Goal: Check status

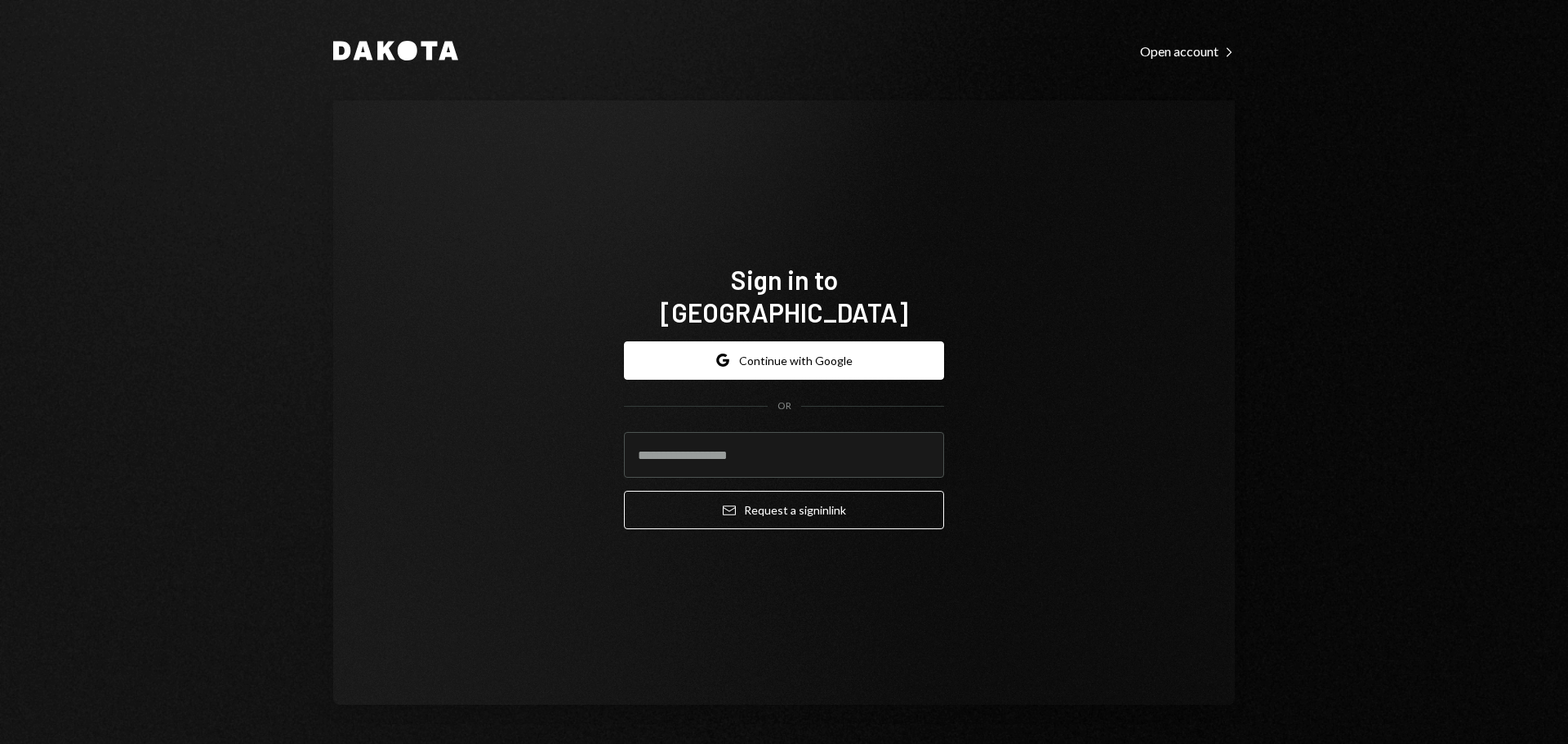
type input "**********"
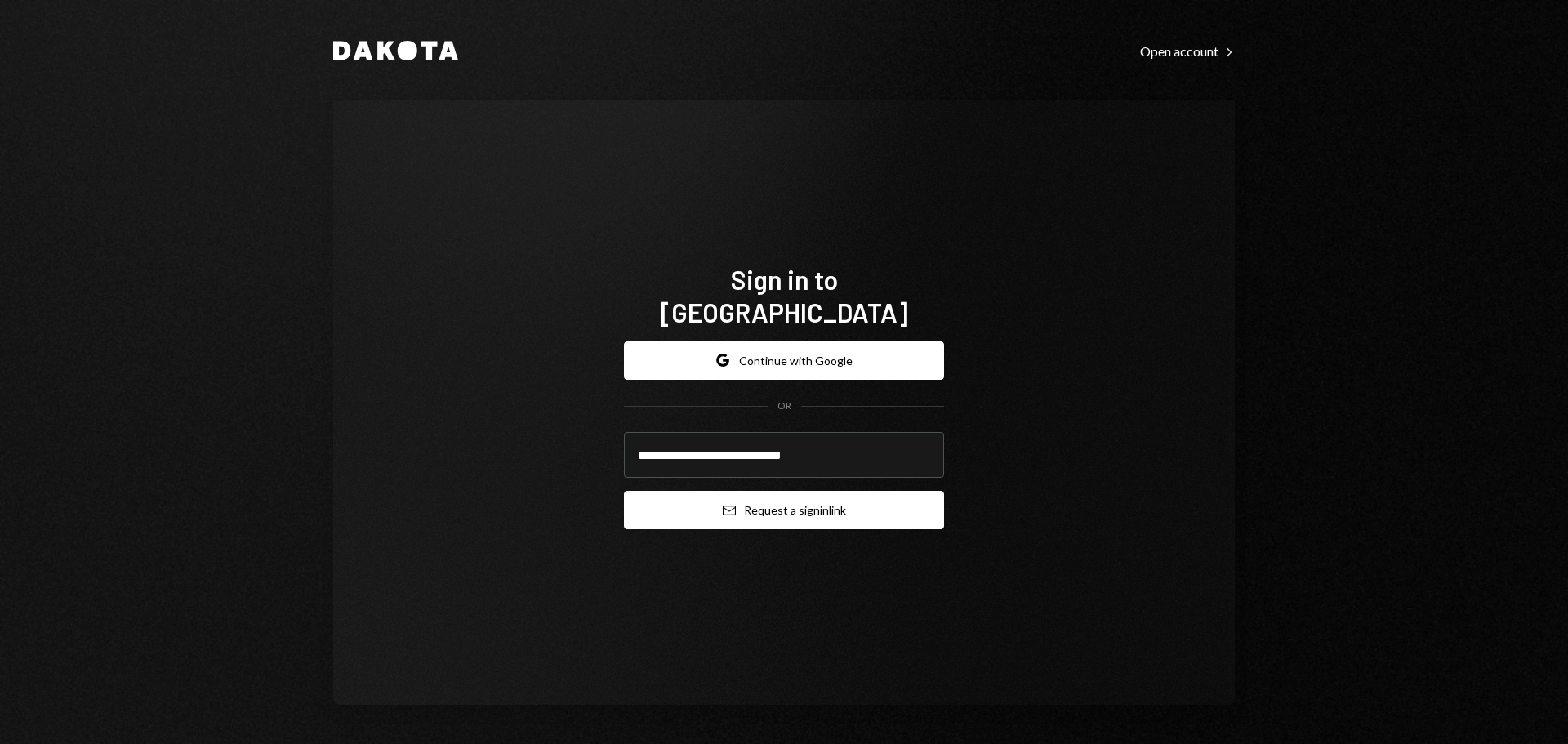
click at [742, 494] on button "Email Request a sign in link" at bounding box center [784, 509] width 321 height 38
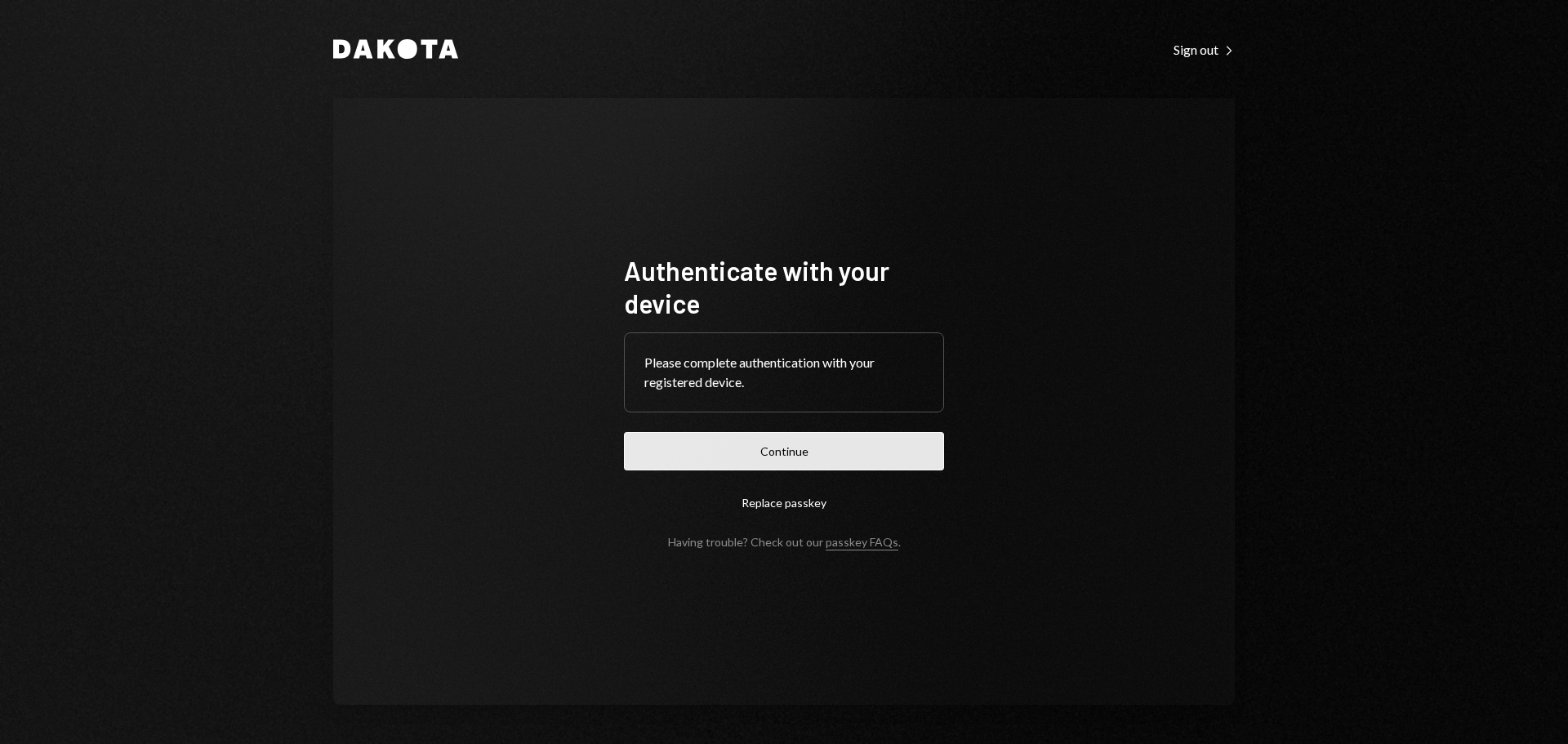
click at [731, 456] on button "Continue" at bounding box center [784, 451] width 321 height 38
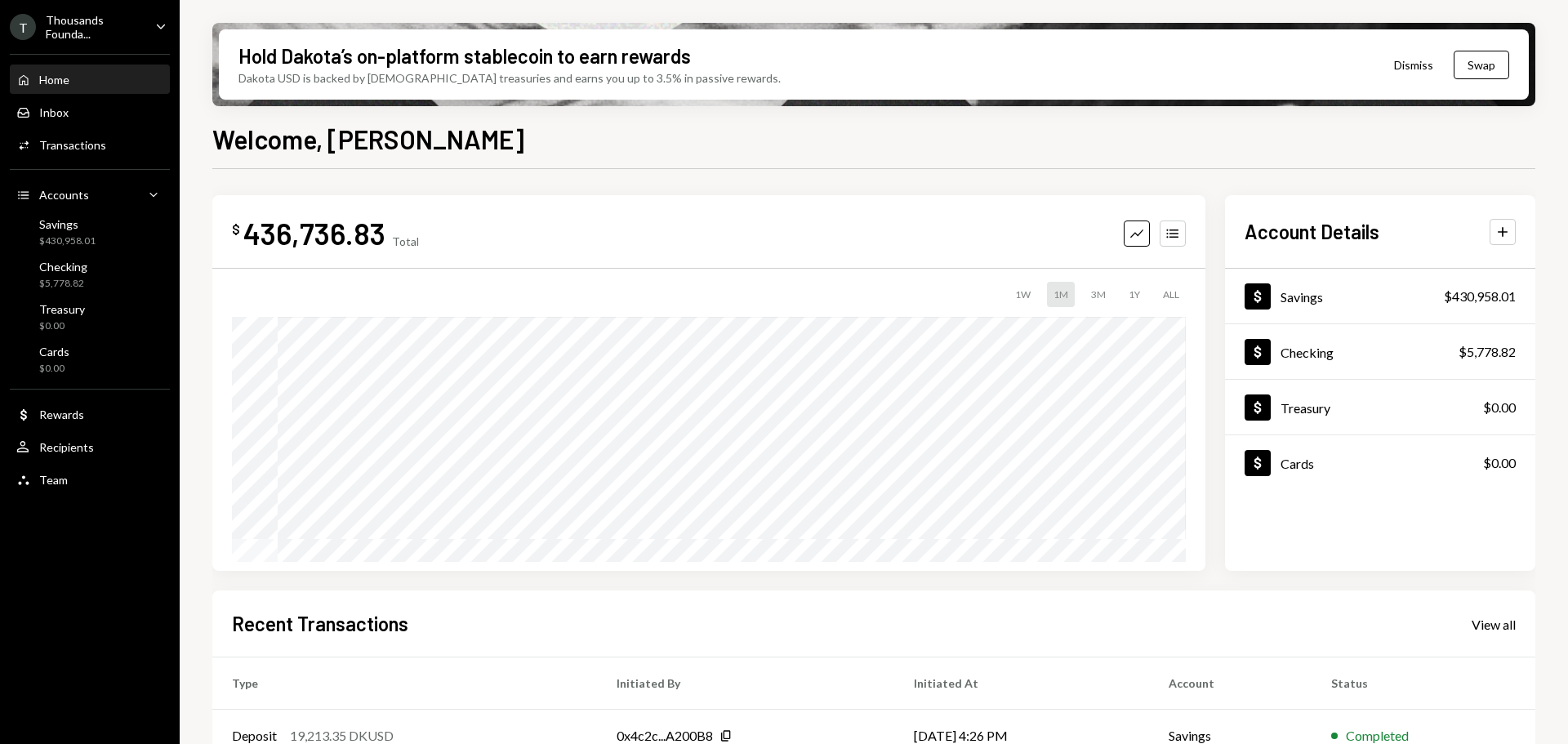
click at [154, 36] on div "Caret Down" at bounding box center [161, 27] width 18 height 21
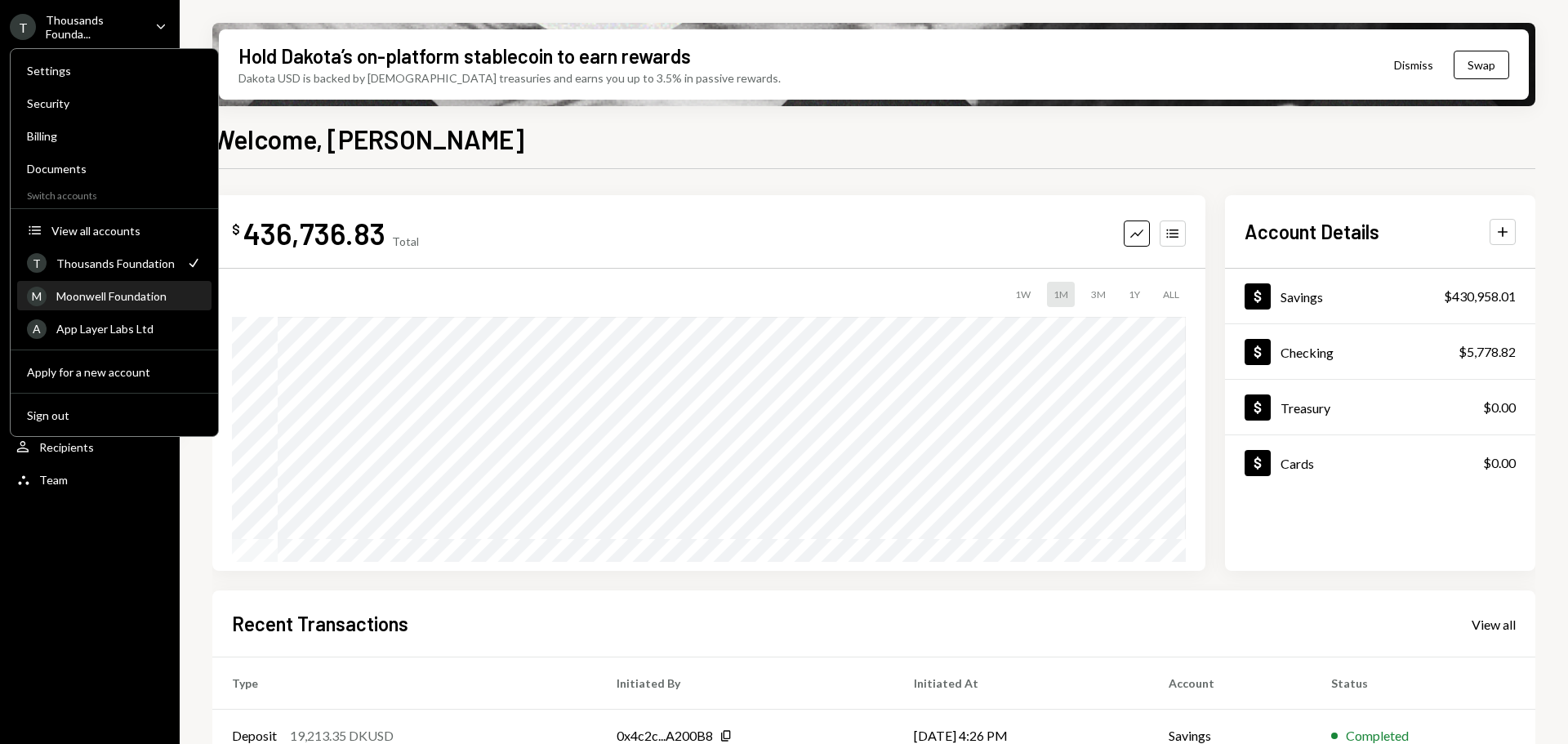
click at [74, 299] on div "Moonwell Foundation" at bounding box center [129, 296] width 145 height 14
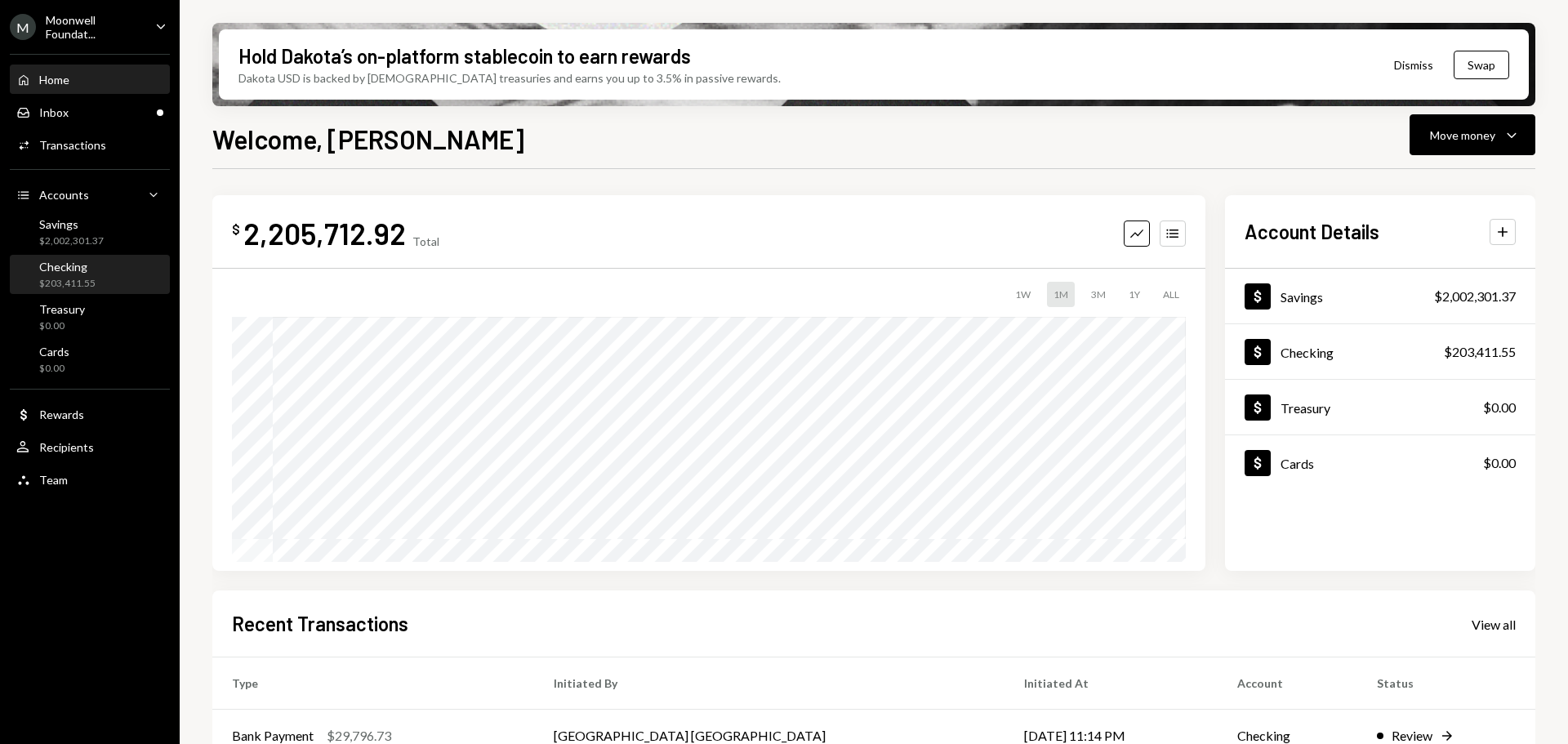
click at [46, 278] on div "$203,411.55" at bounding box center [67, 283] width 56 height 14
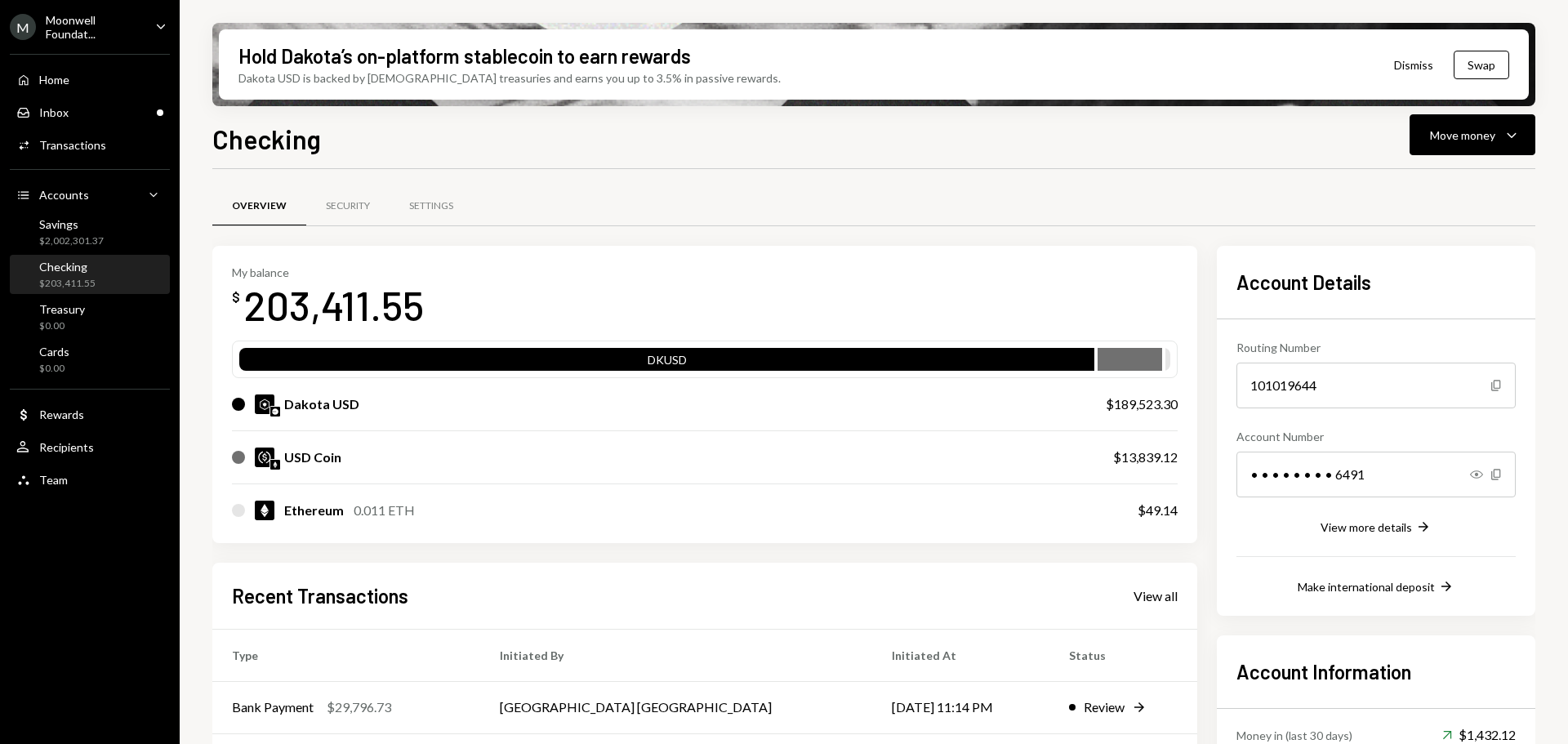
click at [1553, 576] on div "Hold Dakota’s on-platform stablecoin to earn rewards Dakota USD is backed by U.…" at bounding box center [873, 372] width 1389 height 744
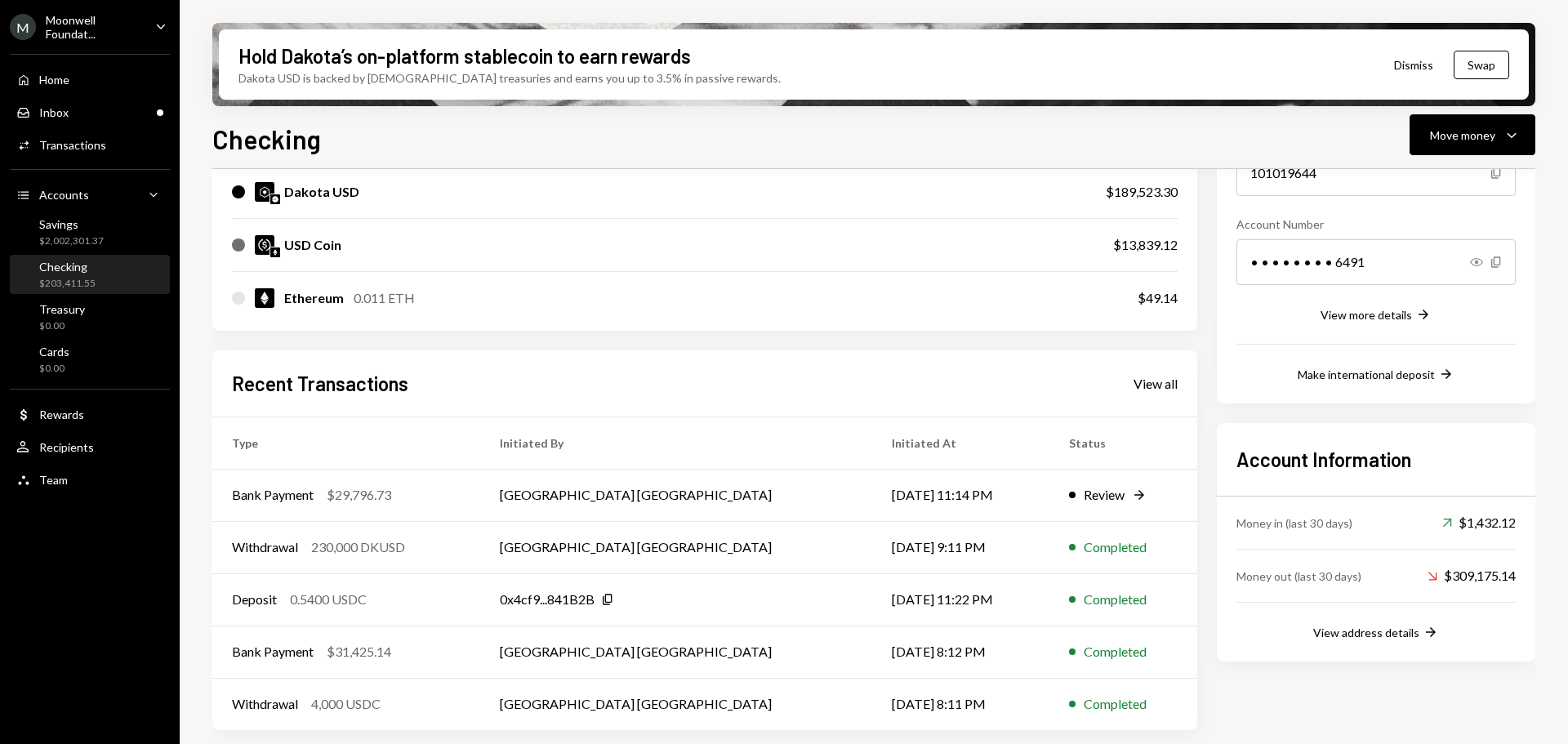
scroll to position [210, 0]
click at [1406, 624] on div "View address details Right Arrow" at bounding box center [1376, 634] width 279 height 20
click at [1406, 631] on div "View address details" at bounding box center [1366, 634] width 107 height 14
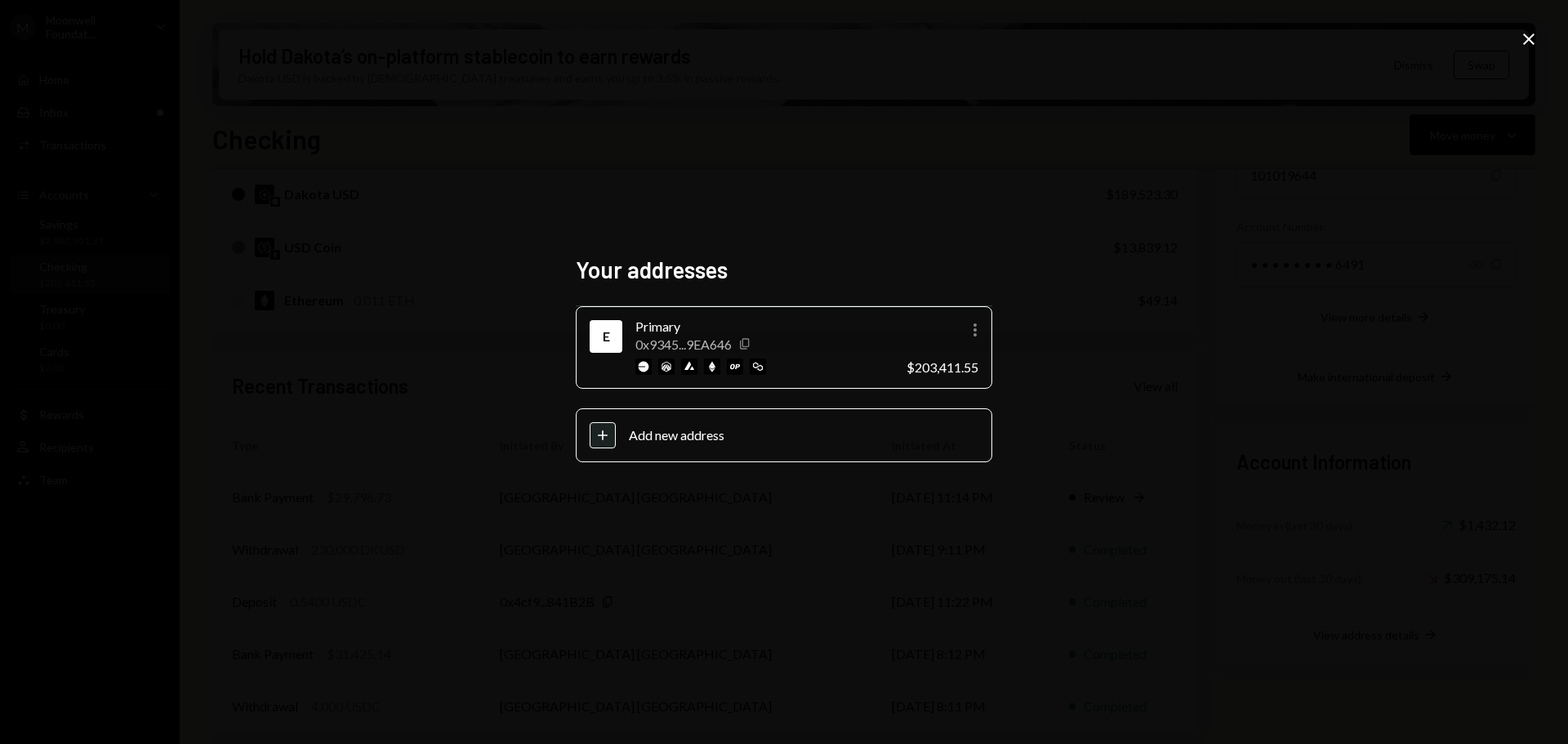
click at [751, 341] on icon "Copy" at bounding box center [745, 344] width 13 height 13
click at [1521, 33] on icon "Close" at bounding box center [1529, 40] width 20 height 20
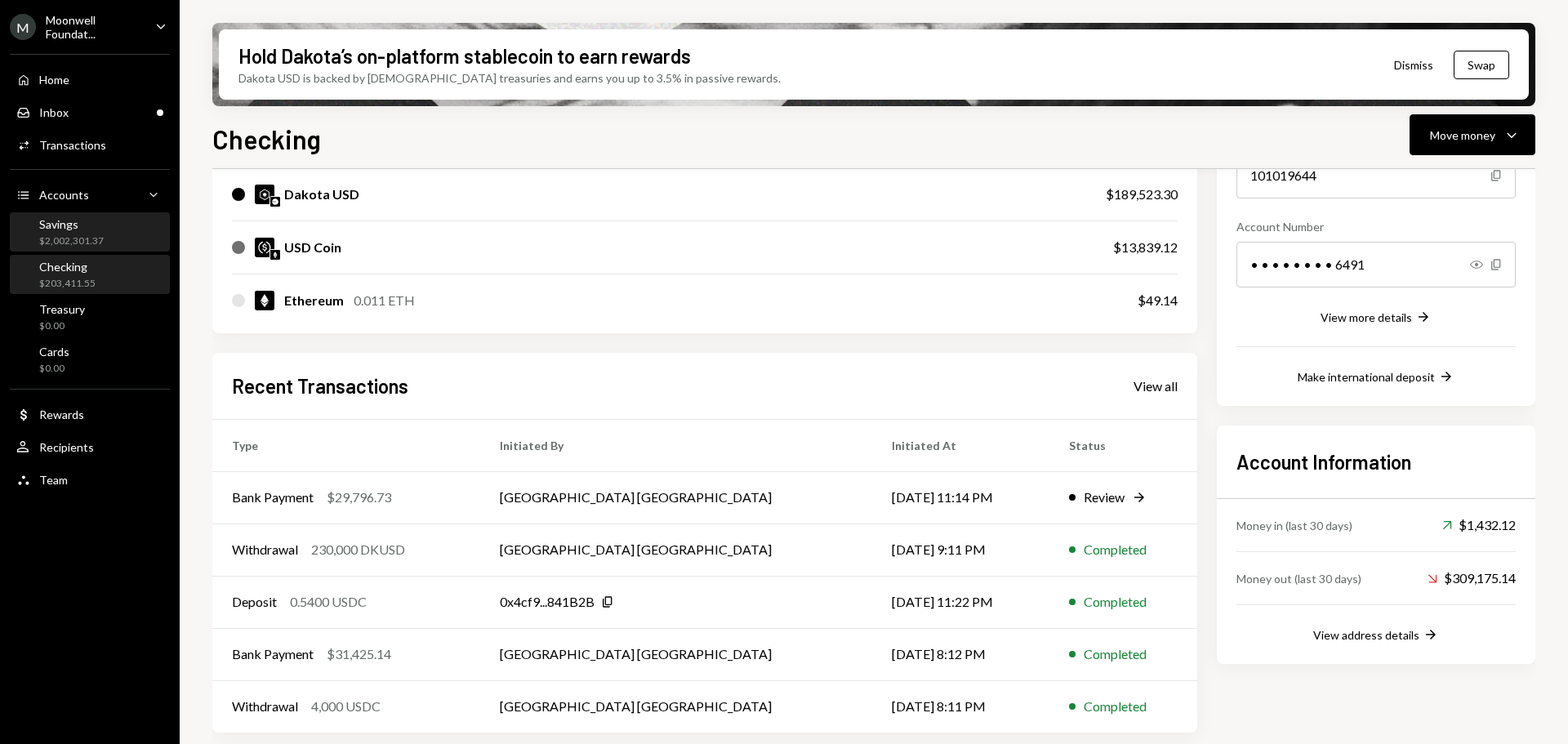
click at [56, 240] on div "$2,002,301.37" at bounding box center [71, 241] width 64 height 14
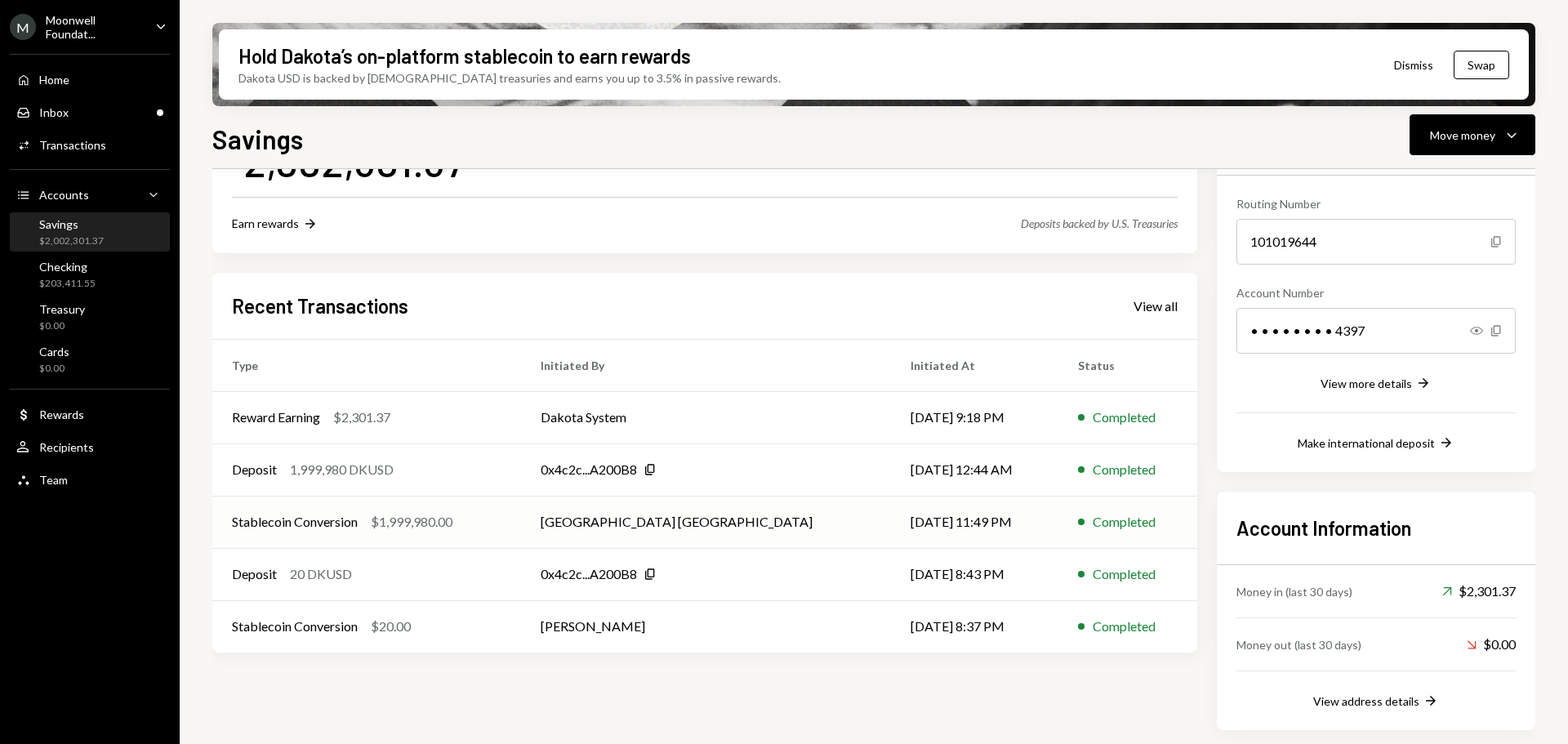
scroll to position [144, 0]
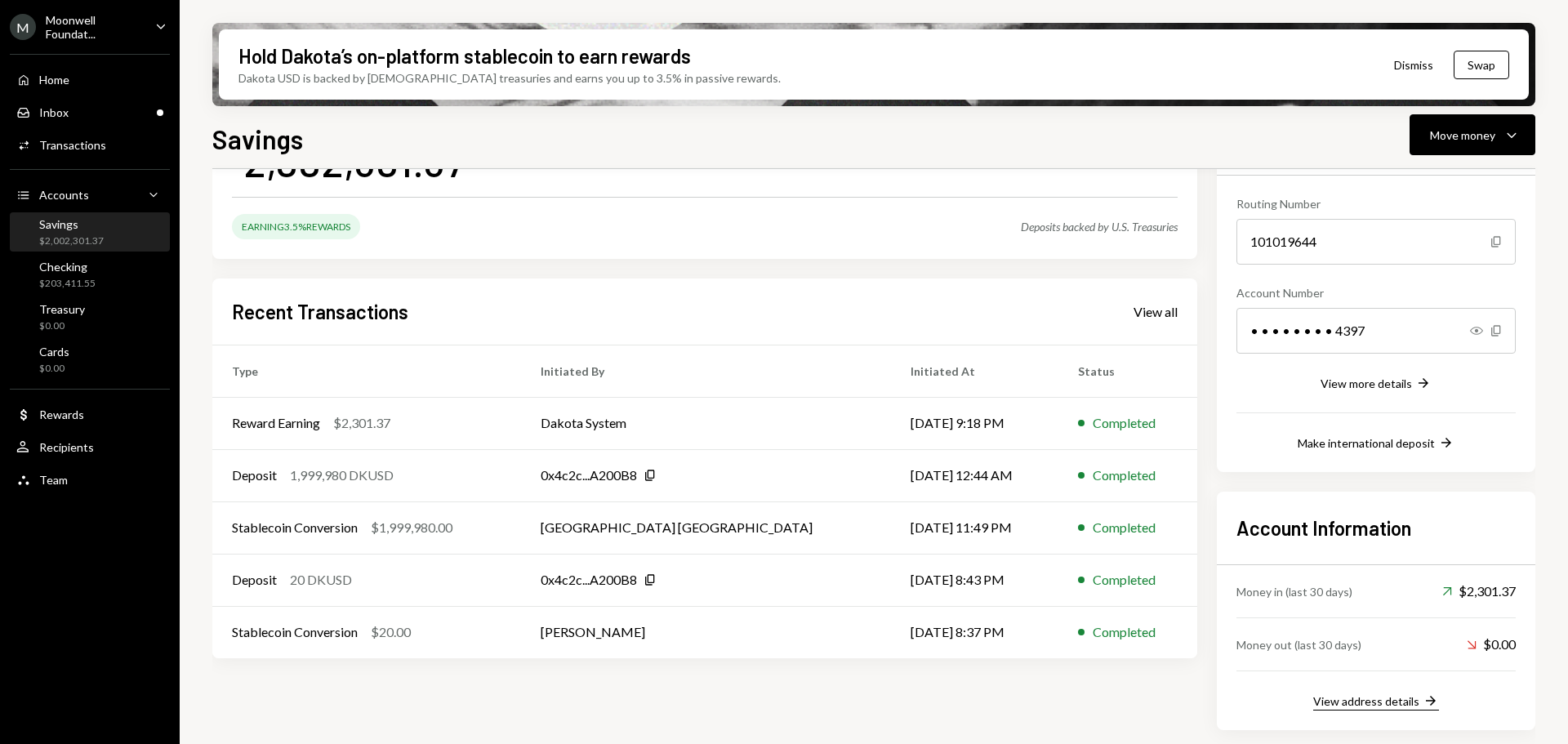
click at [1381, 700] on div "View address details" at bounding box center [1366, 700] width 107 height 14
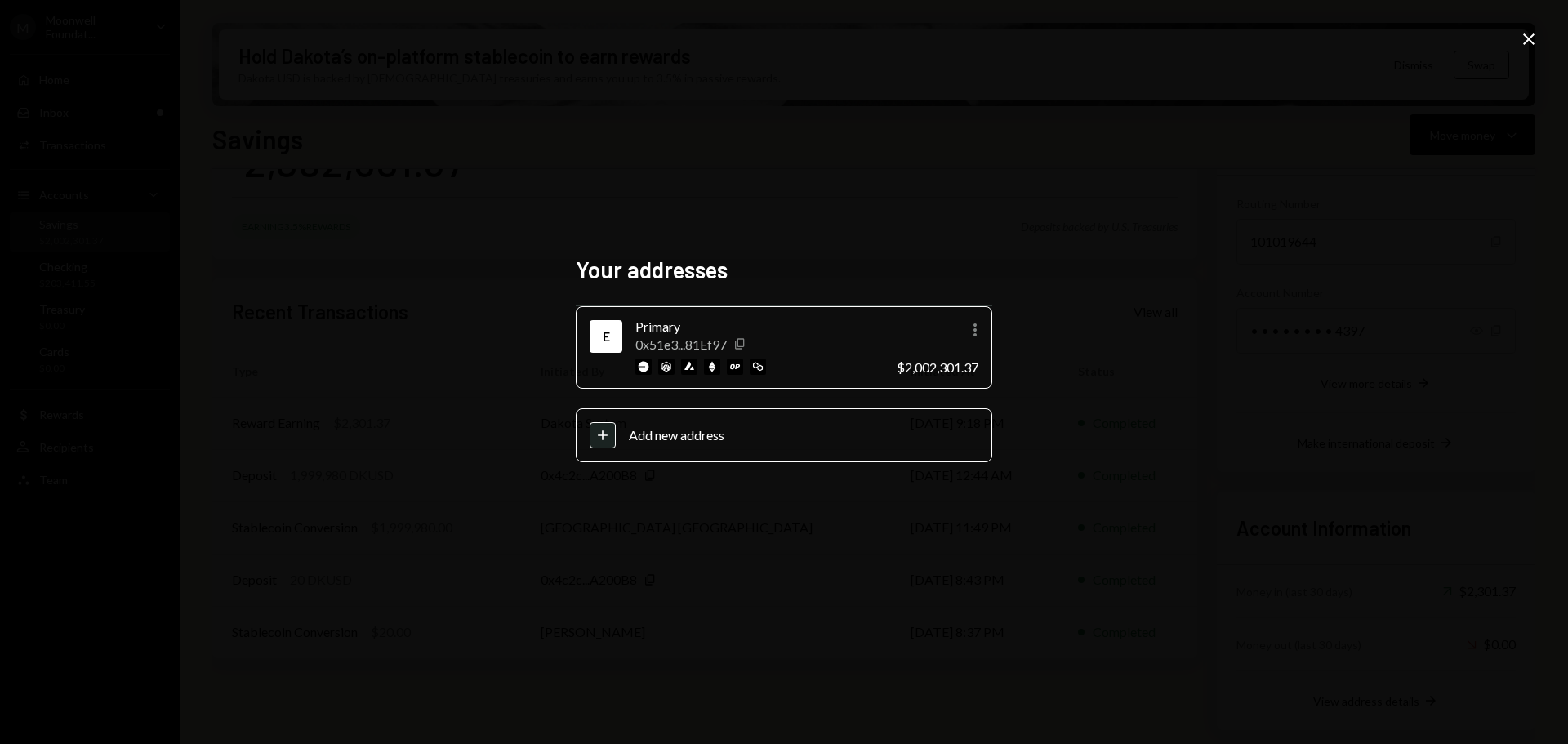
click at [739, 344] on icon "Copy" at bounding box center [740, 344] width 13 height 13
